Goal: Find contact information: Obtain details needed to contact an individual or organization

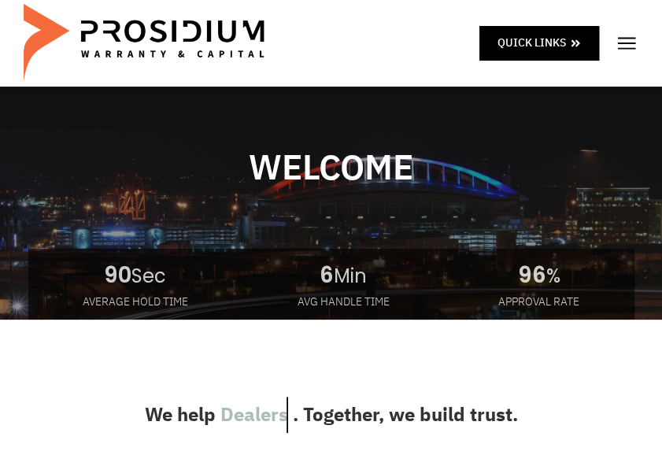
click at [624, 42] on img at bounding box center [627, 44] width 24 height 24
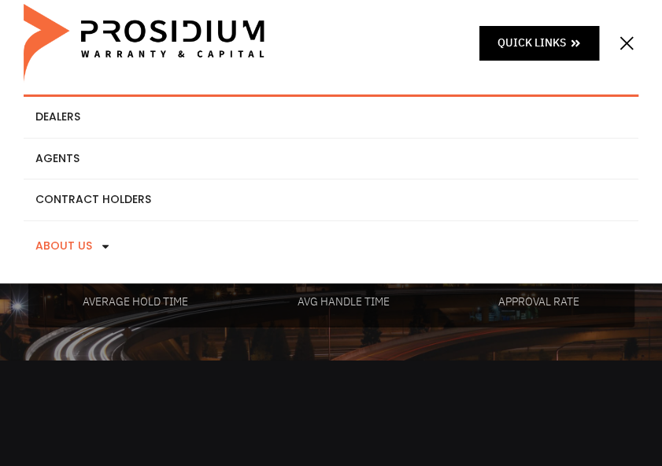
click at [100, 245] on icon at bounding box center [105, 246] width 11 height 11
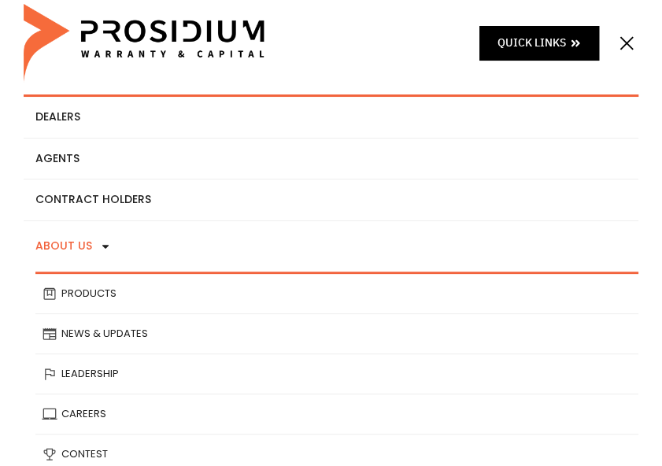
scroll to position [82, 0]
click at [93, 372] on link "Leadership" at bounding box center [336, 373] width 603 height 39
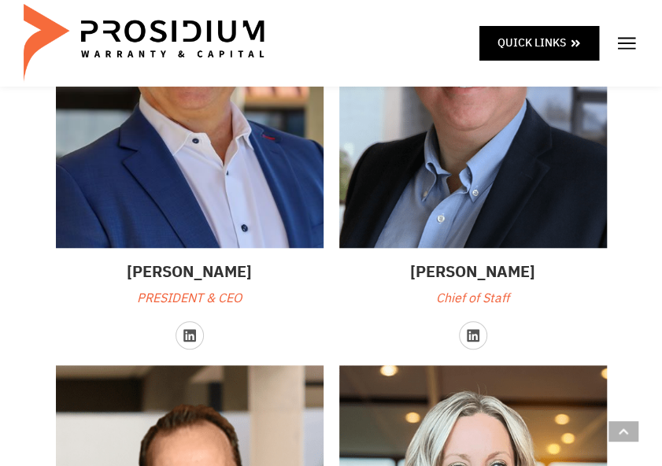
scroll to position [304, 0]
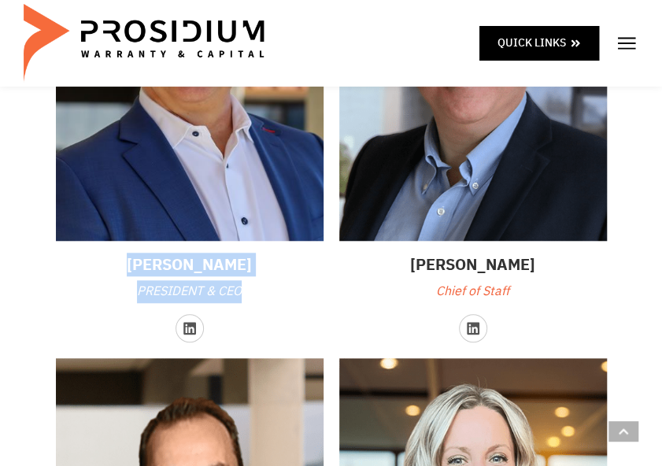
drag, startPoint x: 254, startPoint y: 294, endPoint x: 109, endPoint y: 262, distance: 148.3
click at [109, 262] on div "[PERSON_NAME] PRESIDENT & CEO" at bounding box center [190, 278] width 268 height 50
copy div "[PERSON_NAME] PRESIDENT & CEO"
